Goal: Find specific page/section: Find specific page/section

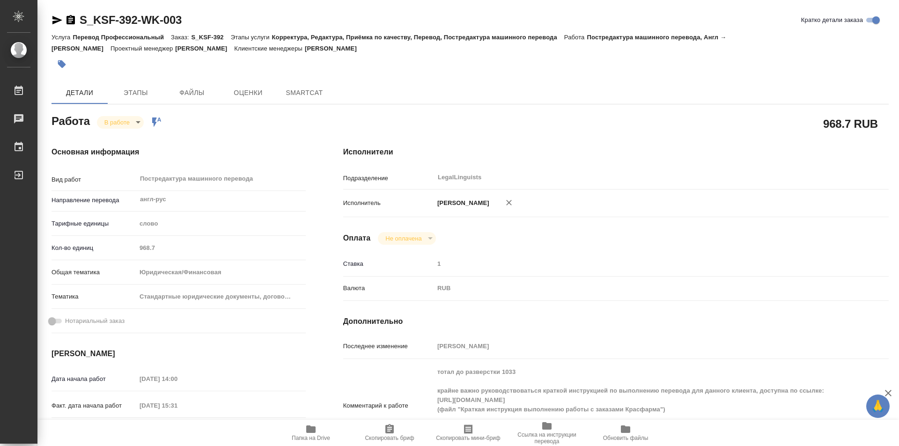
type textarea "x"
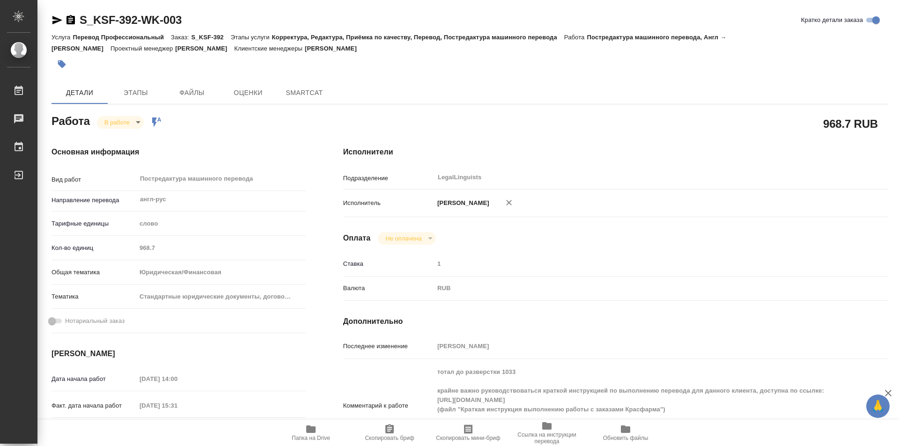
type textarea "x"
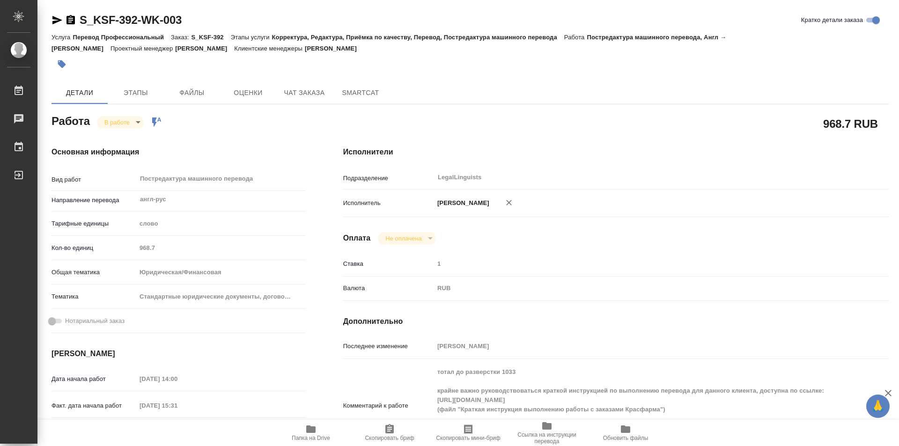
type textarea "x"
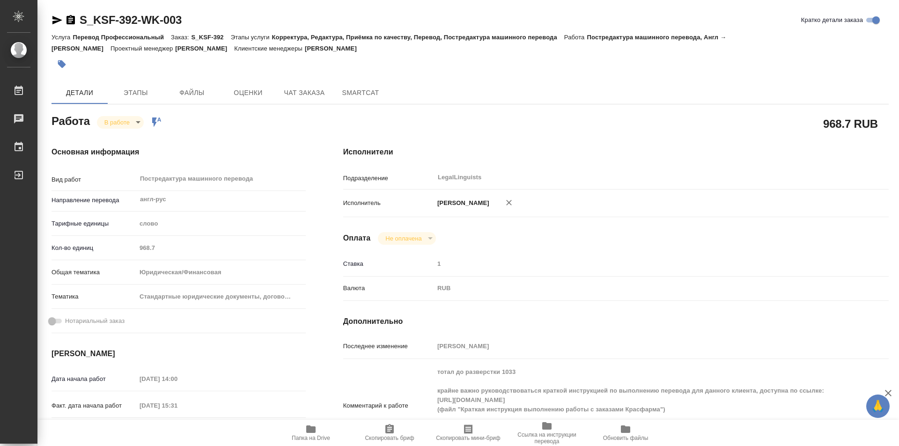
type textarea "x"
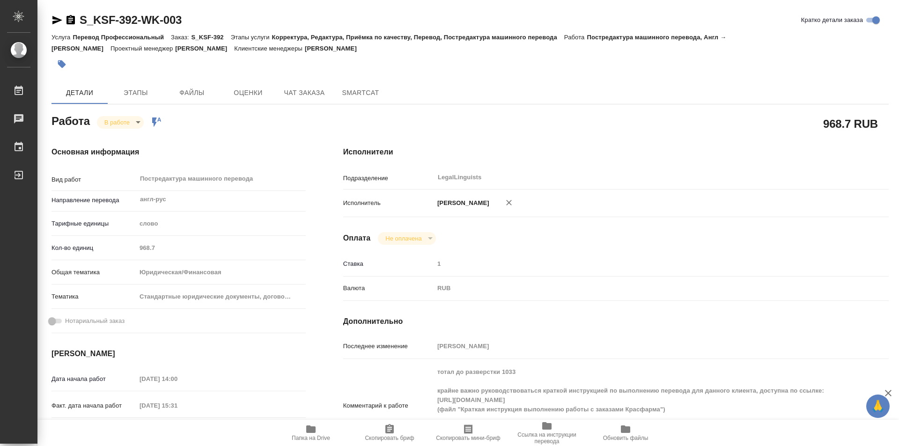
type textarea "x"
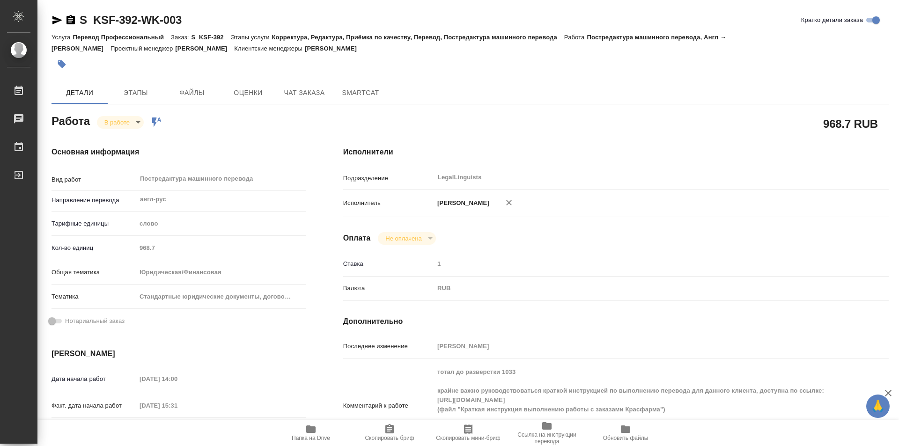
scroll to position [94, 0]
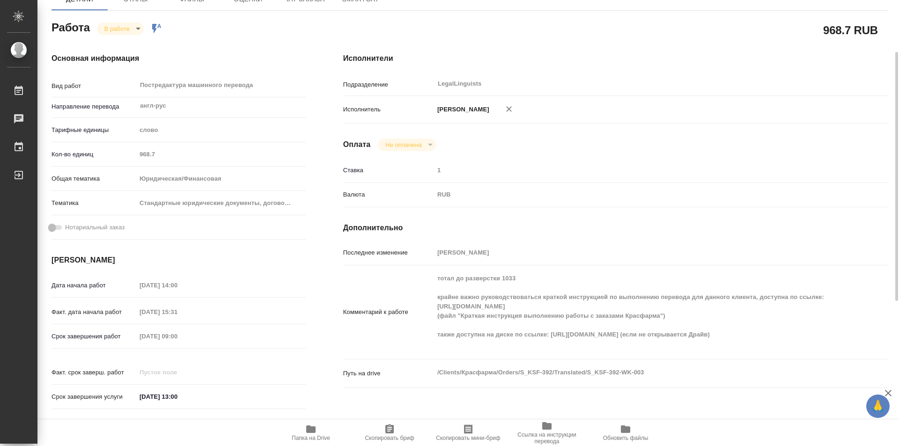
click at [311, 425] on icon "button" at bounding box center [310, 429] width 11 height 11
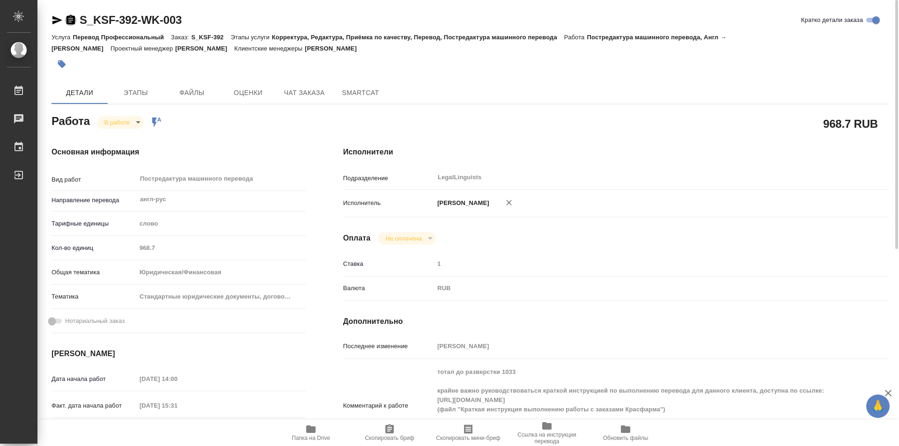
click at [72, 18] on icon "button" at bounding box center [71, 19] width 8 height 9
click at [140, 122] on body "🙏 .cls-1 fill:#fff; AWATERA Kozinets Larisa Работы 0 Чаты График Выйти S_KSF-39…" at bounding box center [449, 223] width 899 height 446
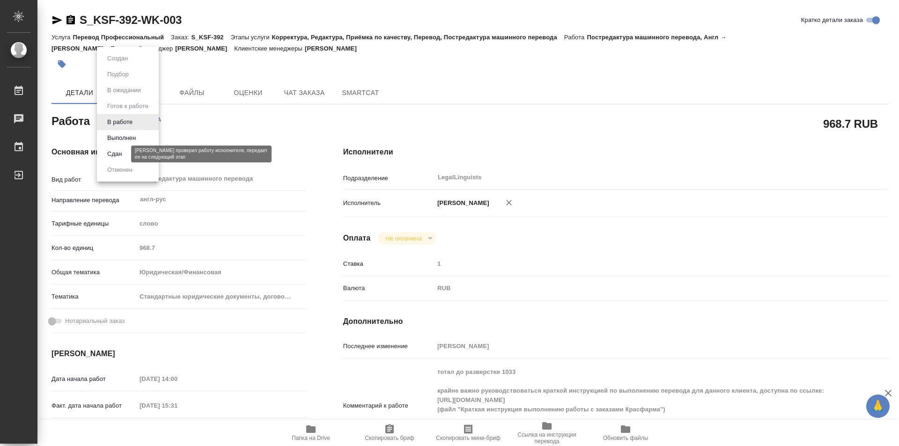
click at [106, 153] on button "Сдан" at bounding box center [114, 154] width 20 height 10
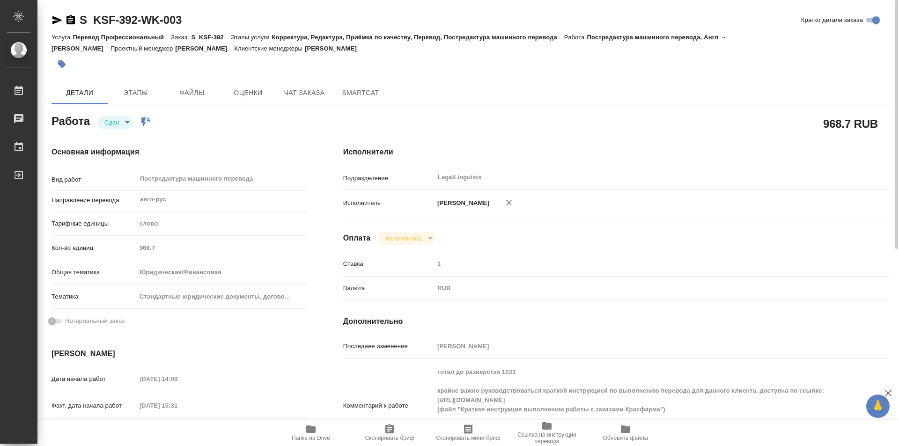
type textarea "x"
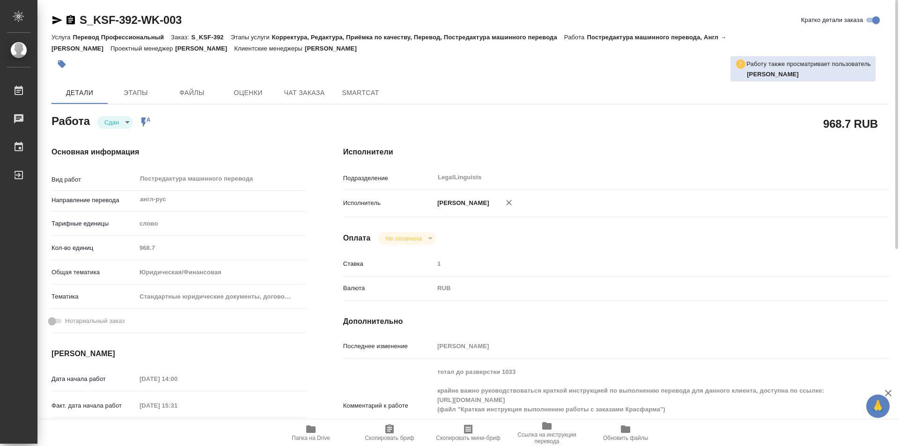
click at [125, 245] on div "Кол-во единиц 968.7" at bounding box center [179, 248] width 254 height 16
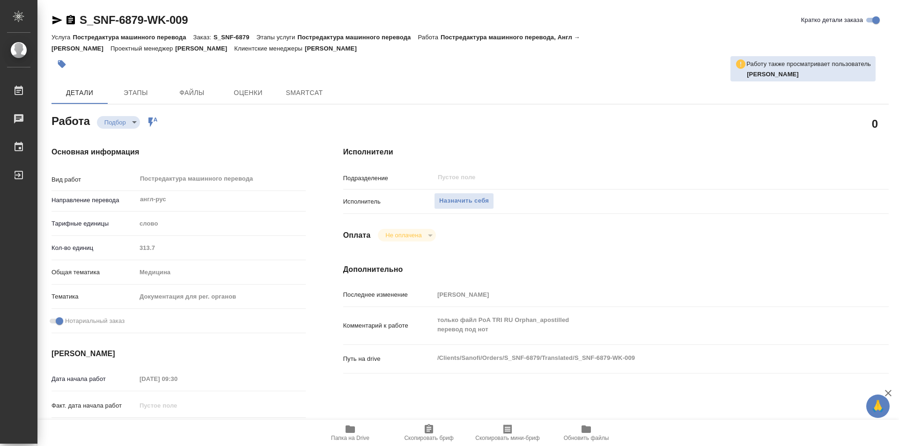
type textarea "x"
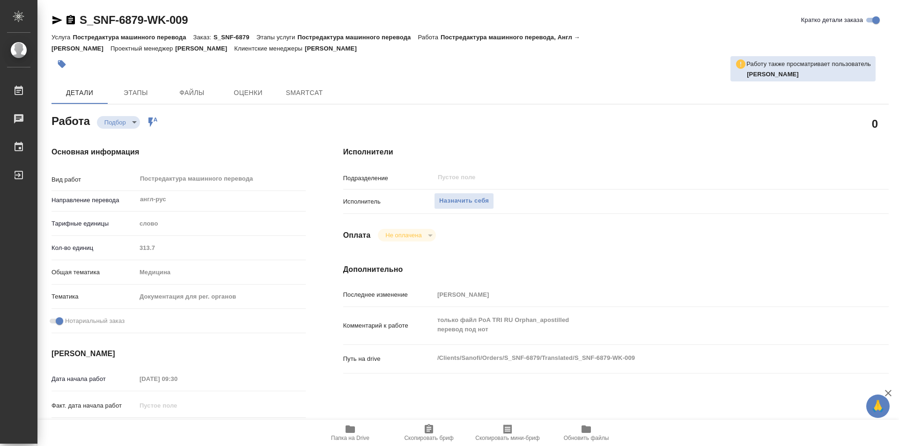
type textarea "x"
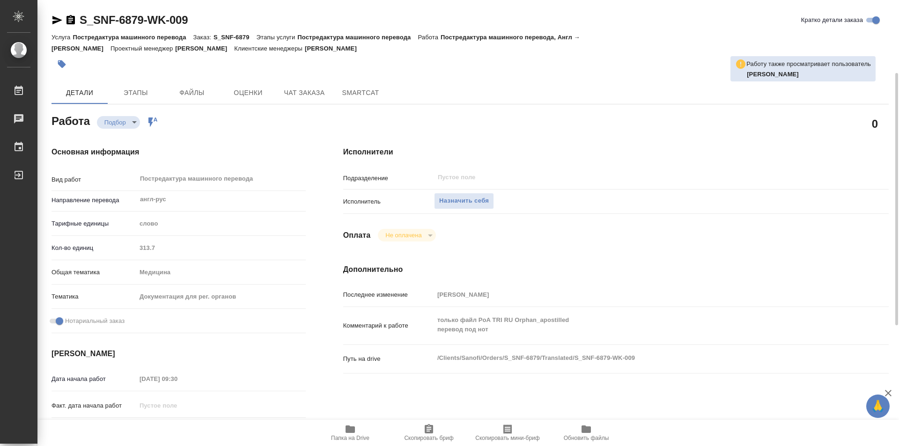
scroll to position [94, 0]
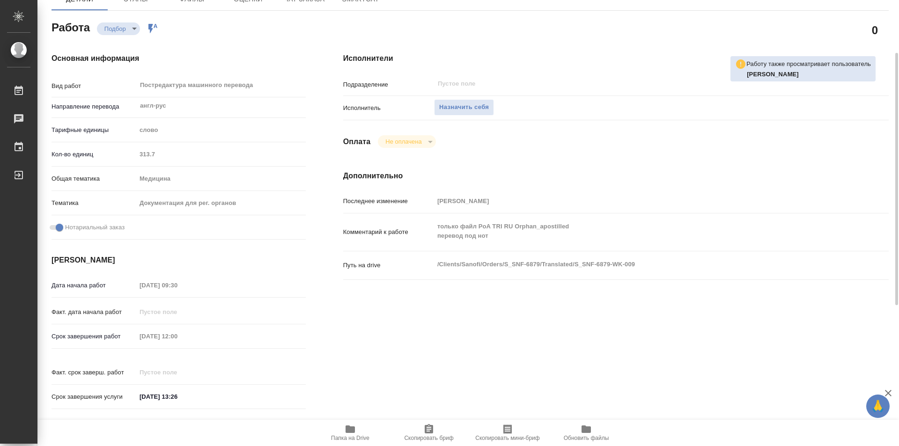
type textarea "x"
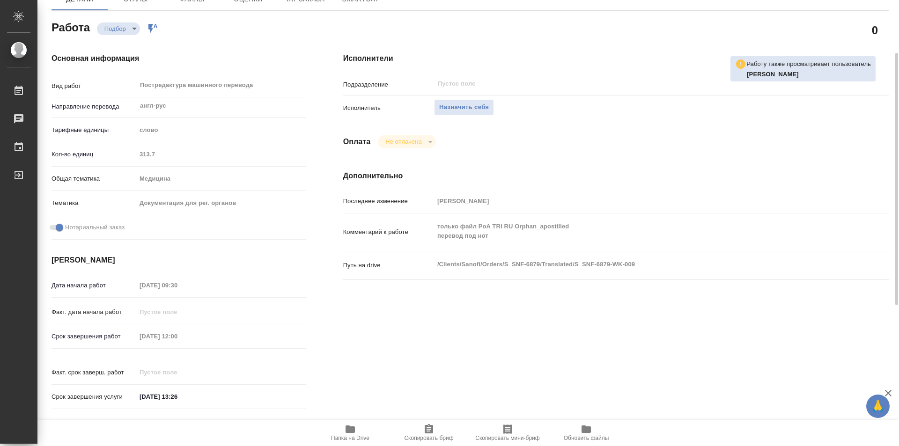
type textarea "x"
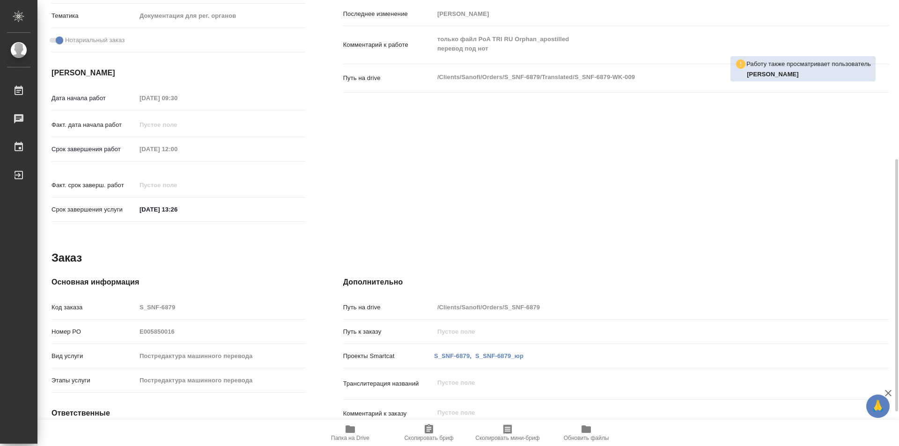
scroll to position [341, 0]
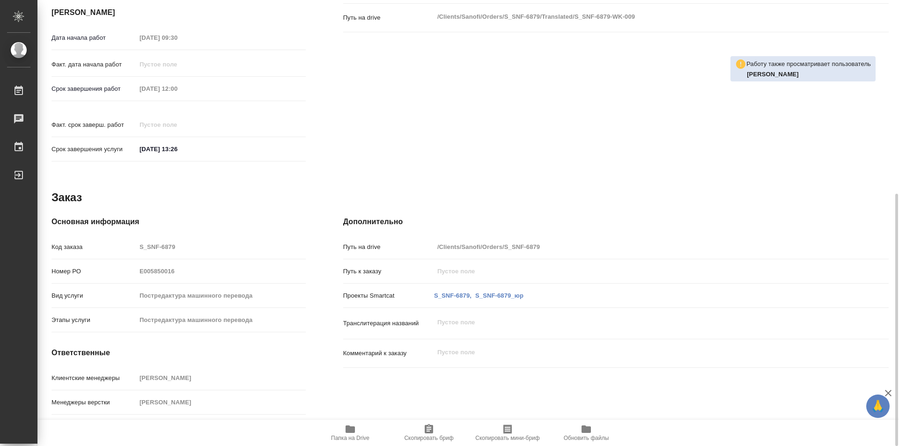
click at [351, 427] on icon "button" at bounding box center [350, 429] width 9 height 7
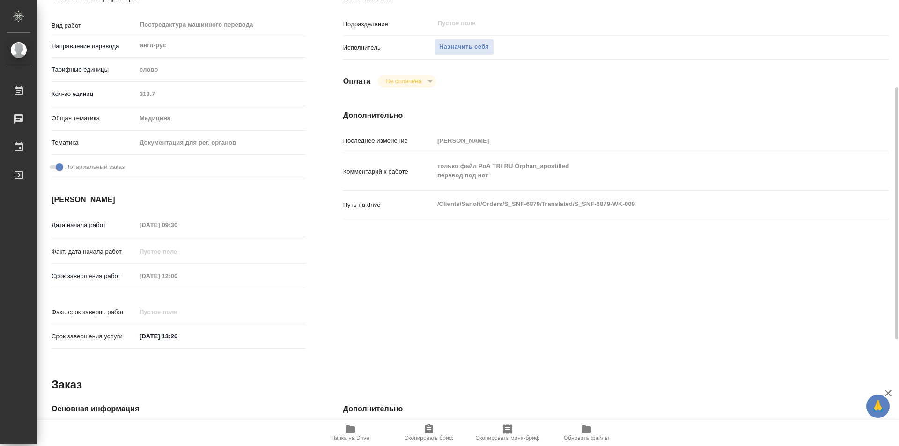
scroll to position [0, 0]
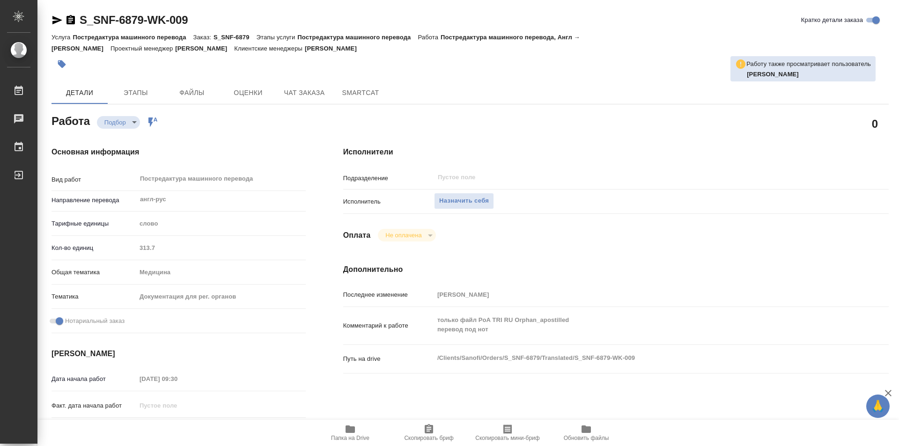
type textarea "x"
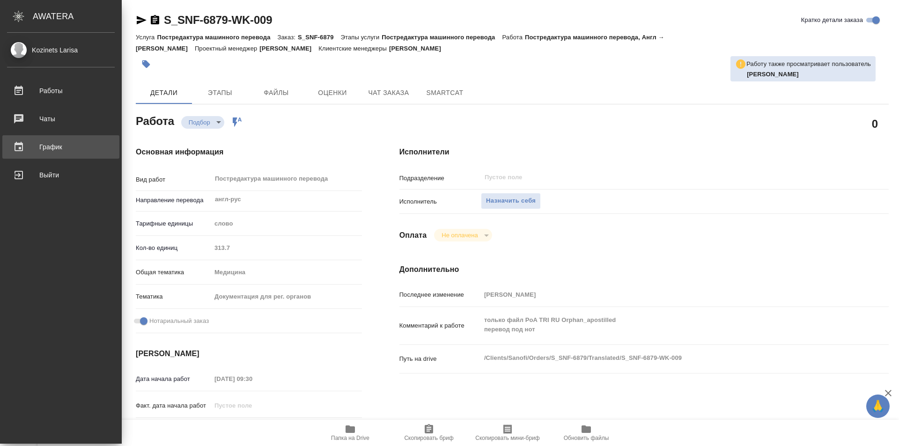
type textarea "x"
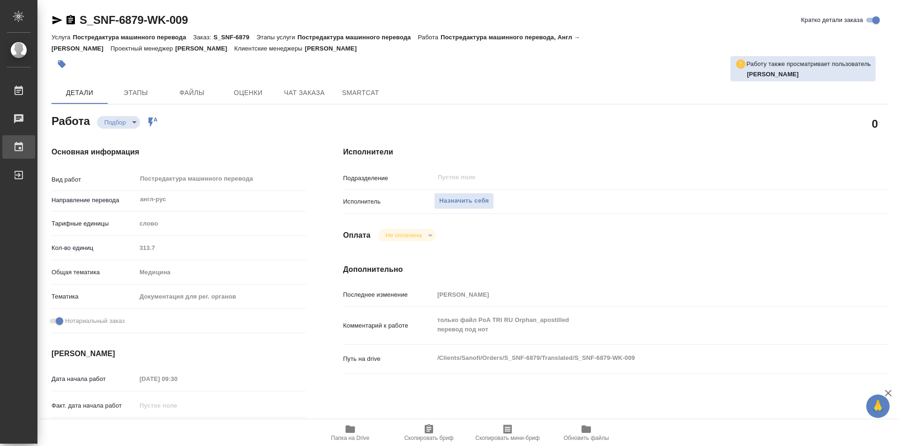
click at [19, 149] on div "График" at bounding box center [6, 147] width 23 height 14
type textarea "x"
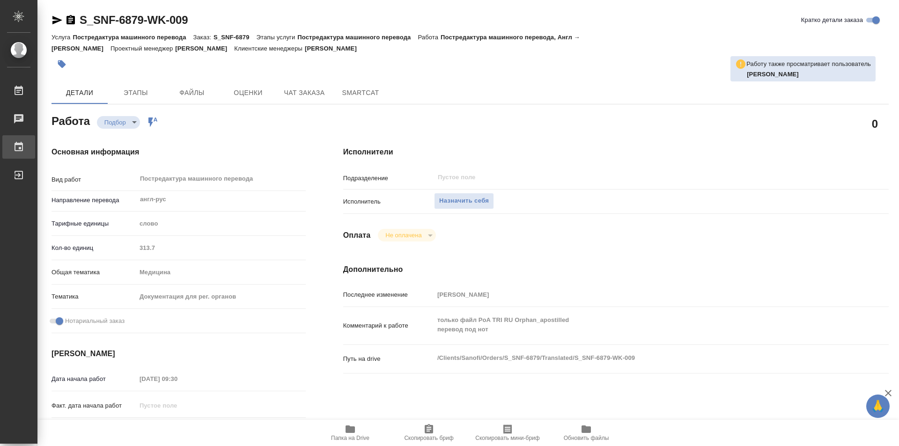
type textarea "x"
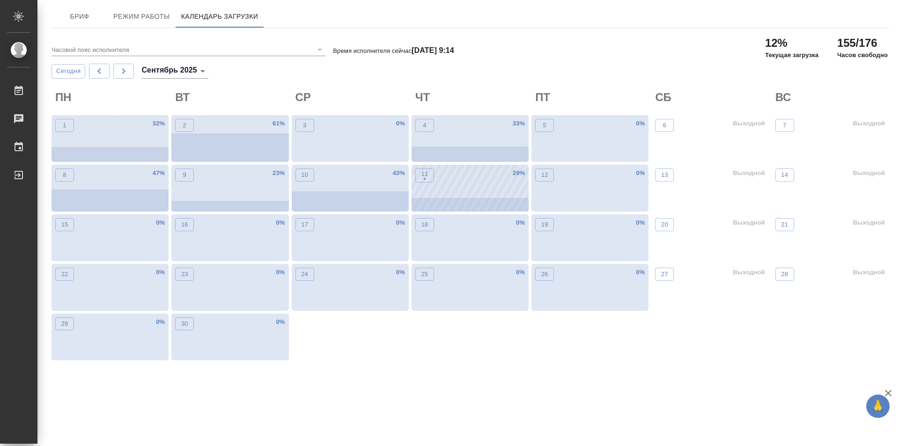
click at [445, 192] on div "11 • 29 %" at bounding box center [470, 188] width 117 height 47
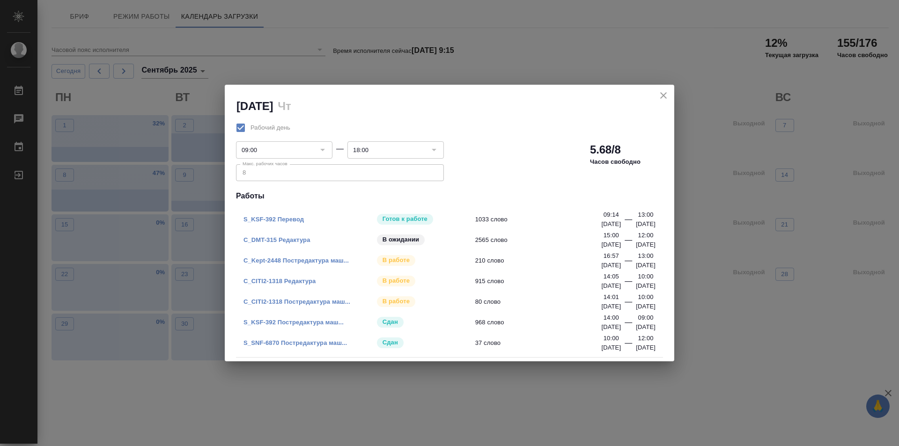
click at [281, 218] on link "S_KSF-392 Перевод" at bounding box center [274, 219] width 60 height 7
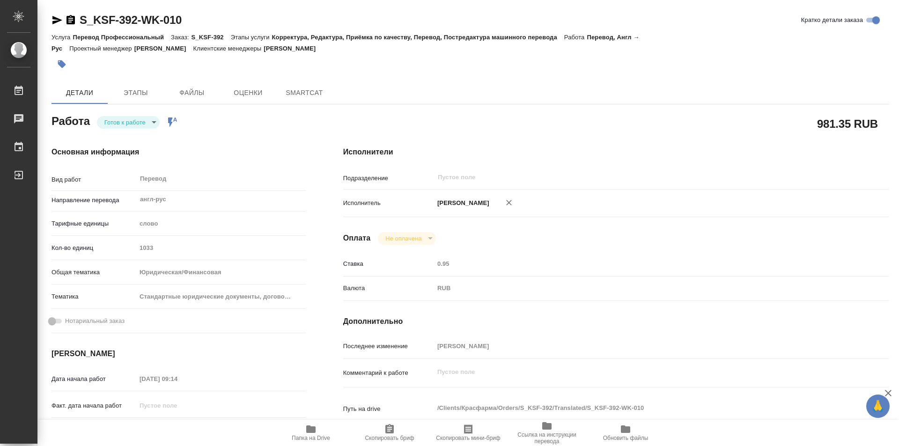
type textarea "x"
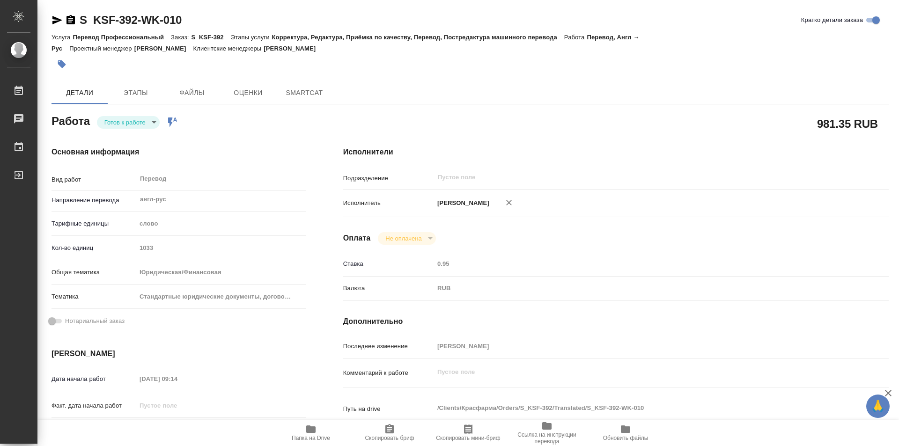
type textarea "x"
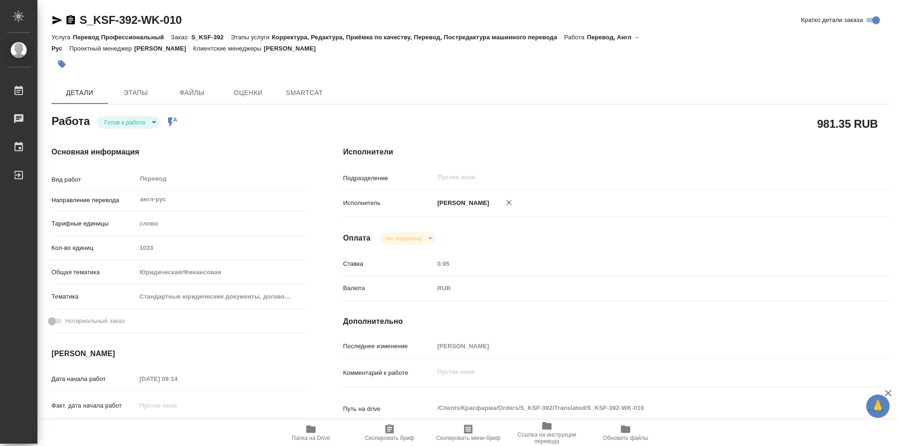
type textarea "x"
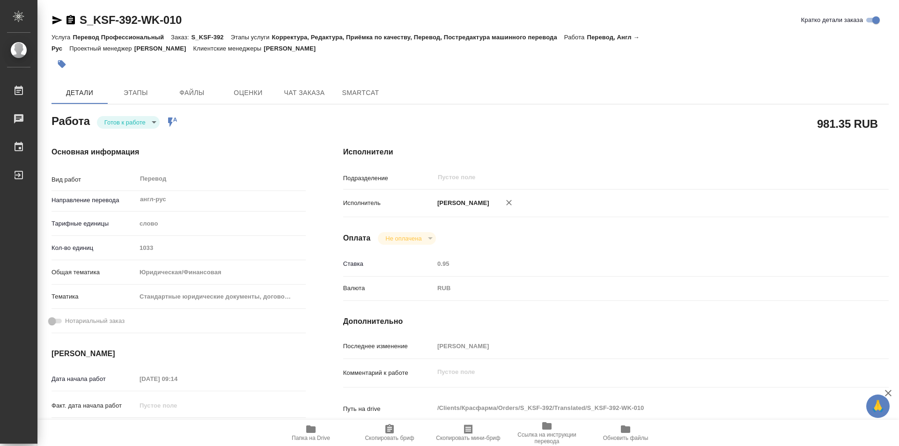
type textarea "x"
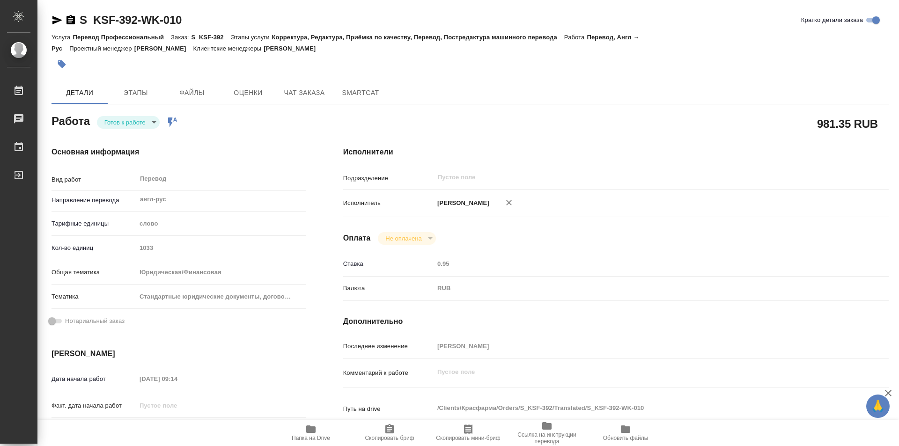
type textarea "x"
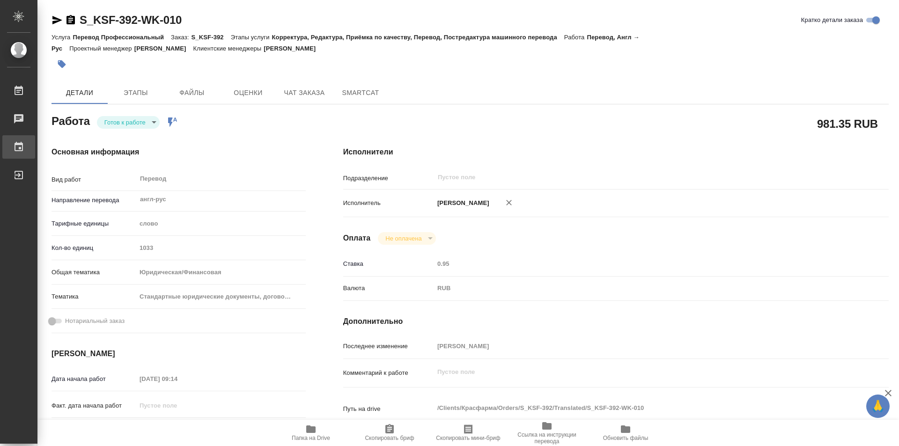
type textarea "x"
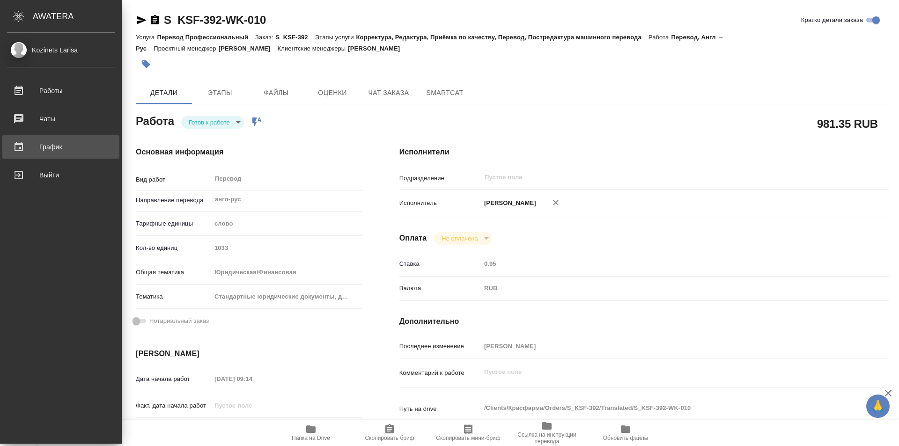
type textarea "x"
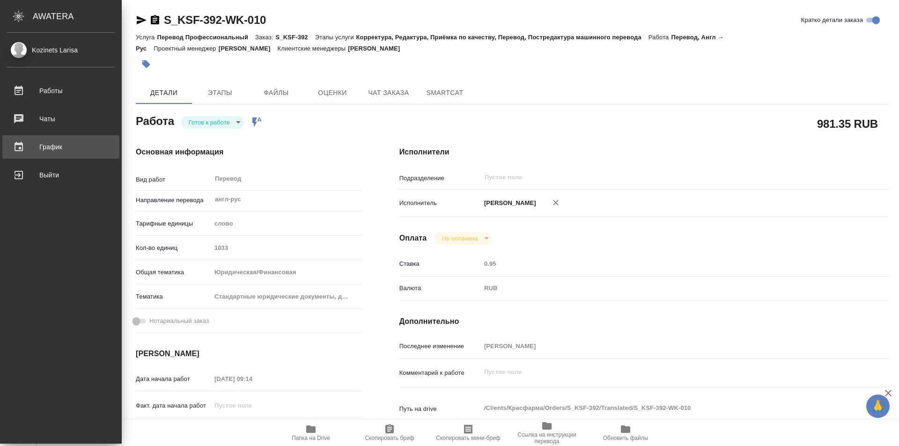
click at [59, 147] on div "График" at bounding box center [61, 147] width 108 height 14
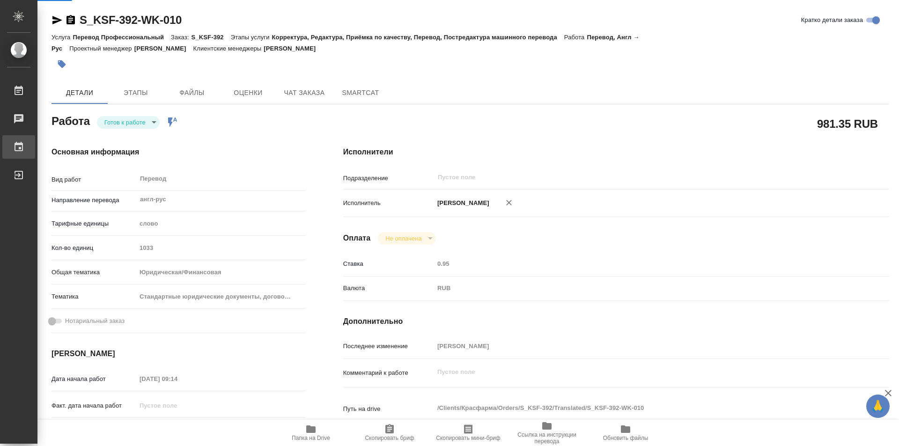
type textarea "x"
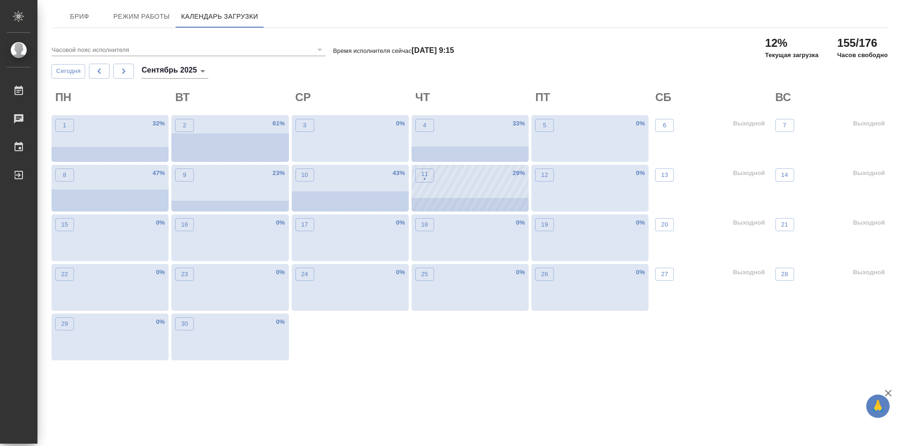
click at [476, 200] on div "11 • 29 %" at bounding box center [470, 188] width 117 height 47
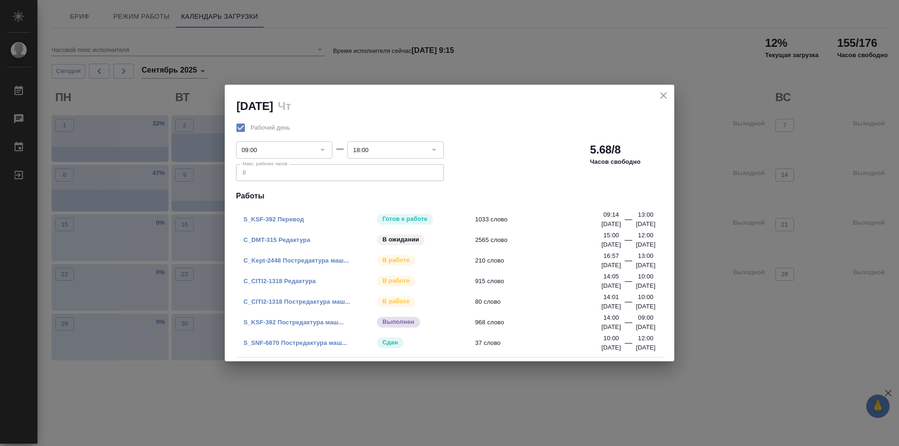
click at [286, 241] on link "C_DMT-315 Редактура" at bounding box center [277, 240] width 67 height 7
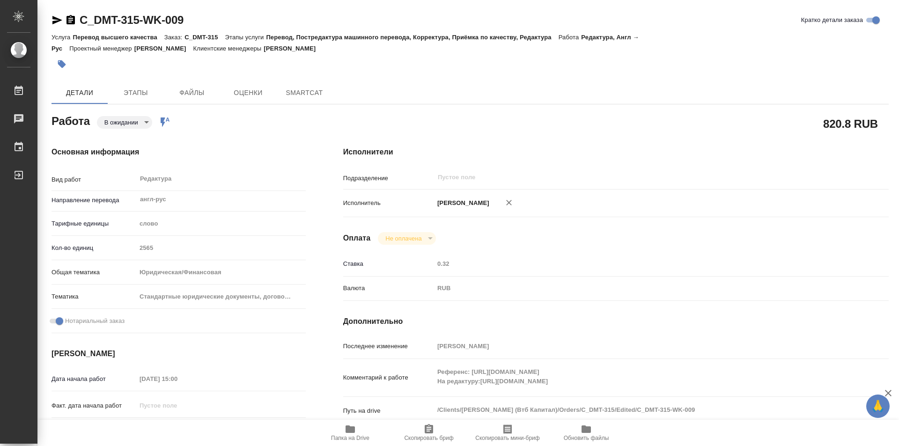
type textarea "x"
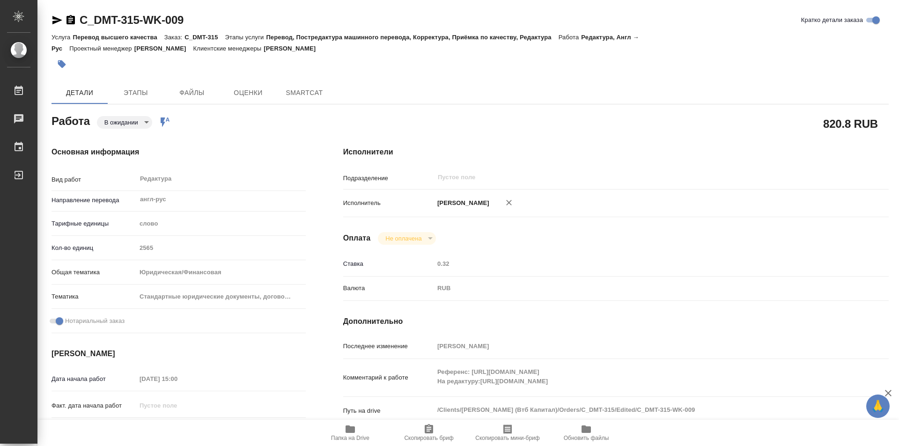
type textarea "x"
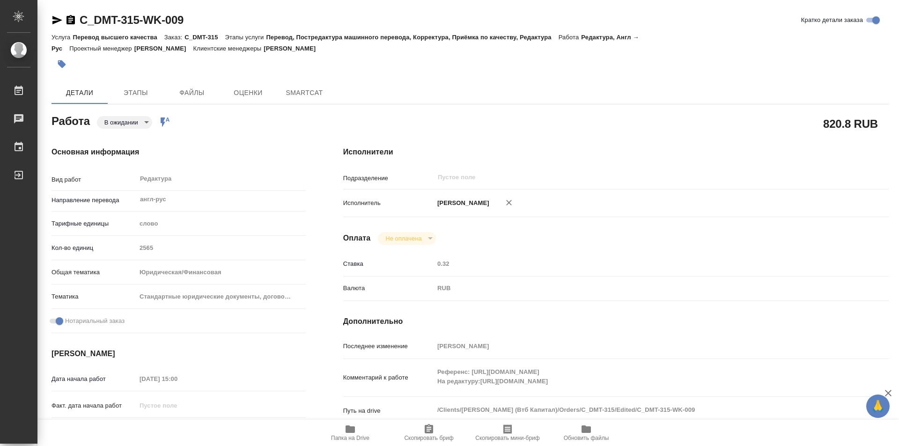
type textarea "x"
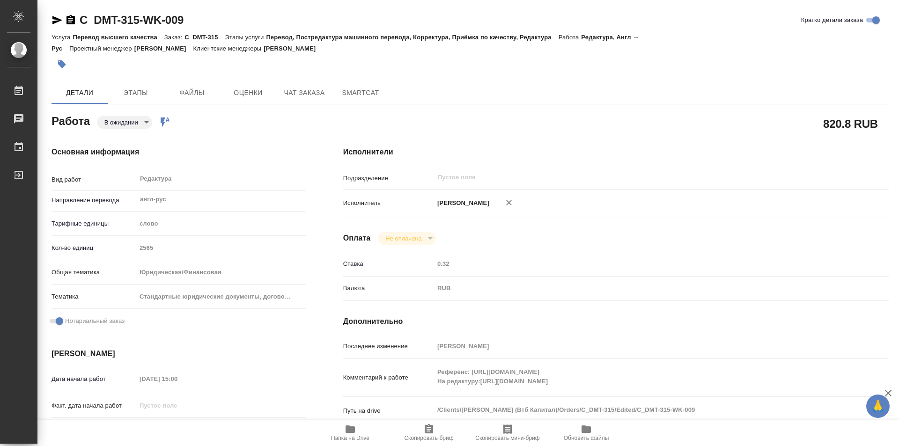
type textarea "x"
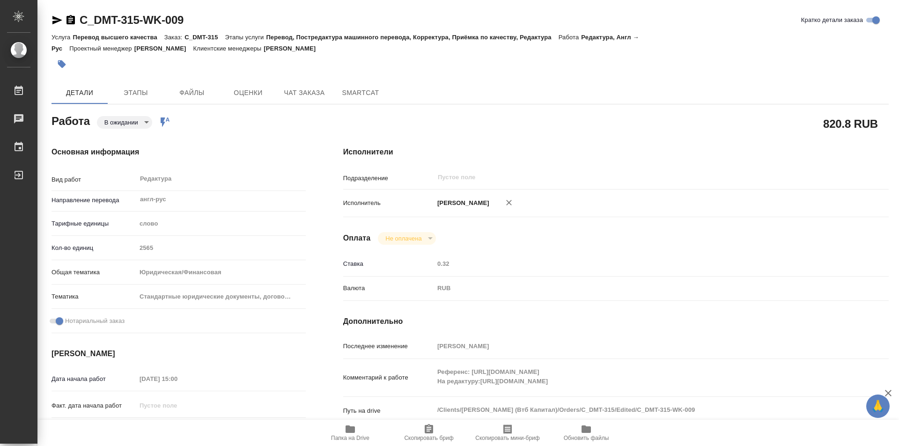
type textarea "x"
